Goal: Information Seeking & Learning: Learn about a topic

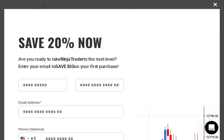
click at [213, 4] on span at bounding box center [215, 4] width 9 height 3
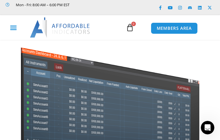
click at [13, 26] on icon "Menu Toggle" at bounding box center [13, 27] width 7 height 7
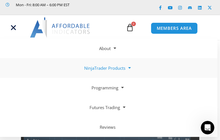
click at [107, 69] on link "NinjaTrader Products" at bounding box center [107, 68] width 220 height 20
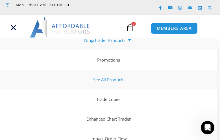
scroll to position [28, 0]
click at [114, 99] on link "Trade Copier" at bounding box center [107, 99] width 220 height 20
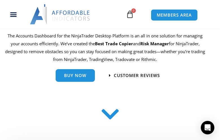
scroll to position [31, 0]
